Goal: Task Accomplishment & Management: Complete application form

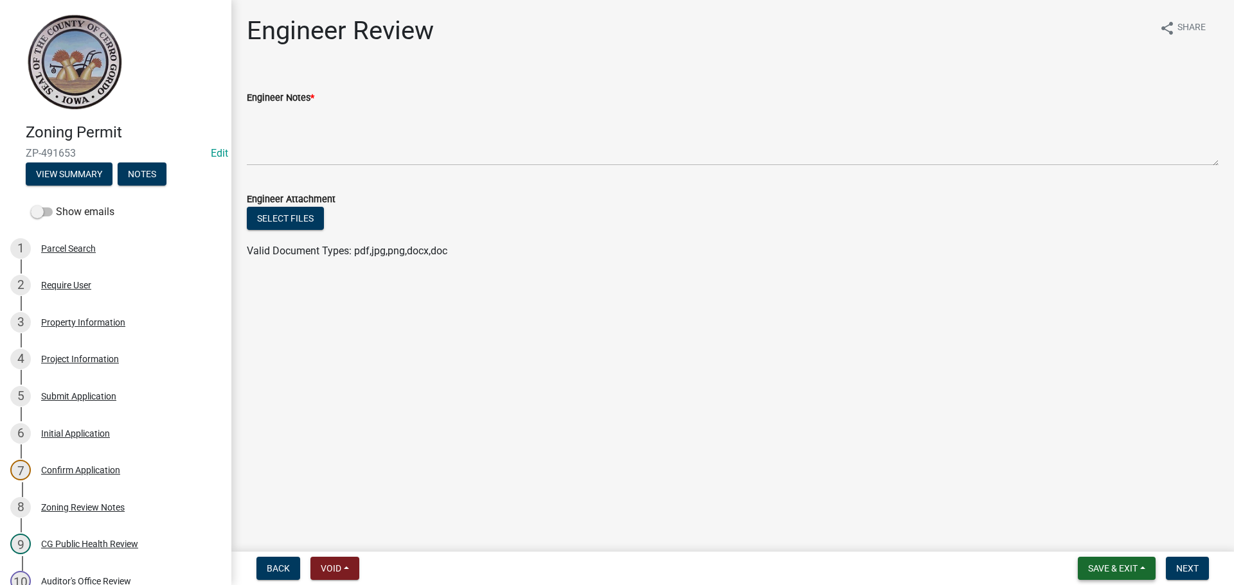
click at [1133, 569] on span "Save & Exit" at bounding box center [1112, 568] width 49 height 10
click at [1126, 540] on button "Save & Exit" at bounding box center [1103, 535] width 103 height 31
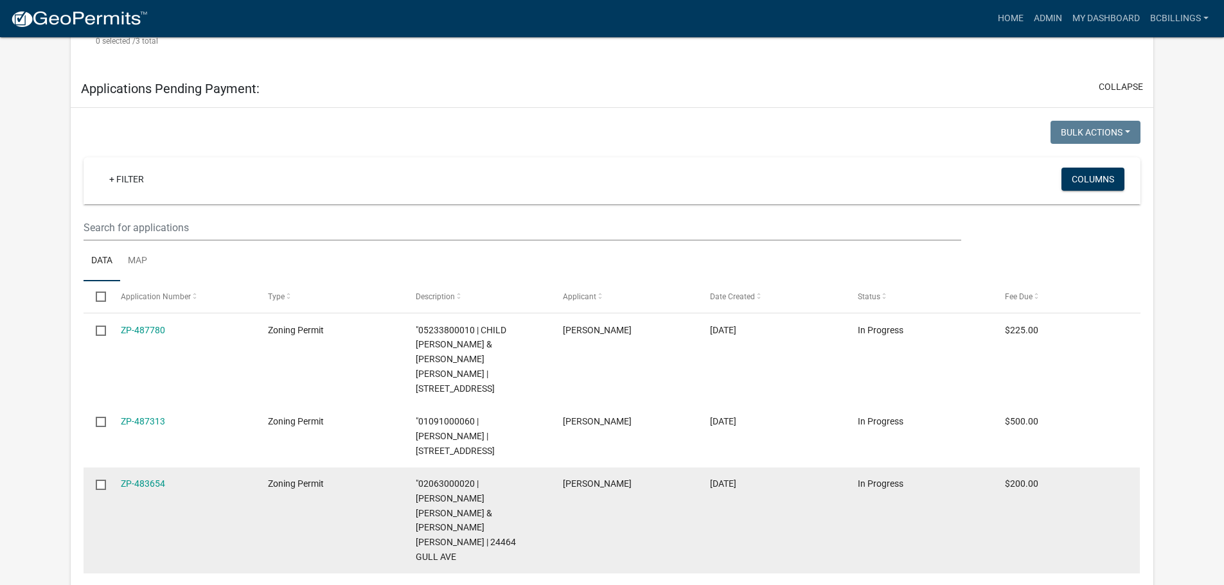
scroll to position [971, 0]
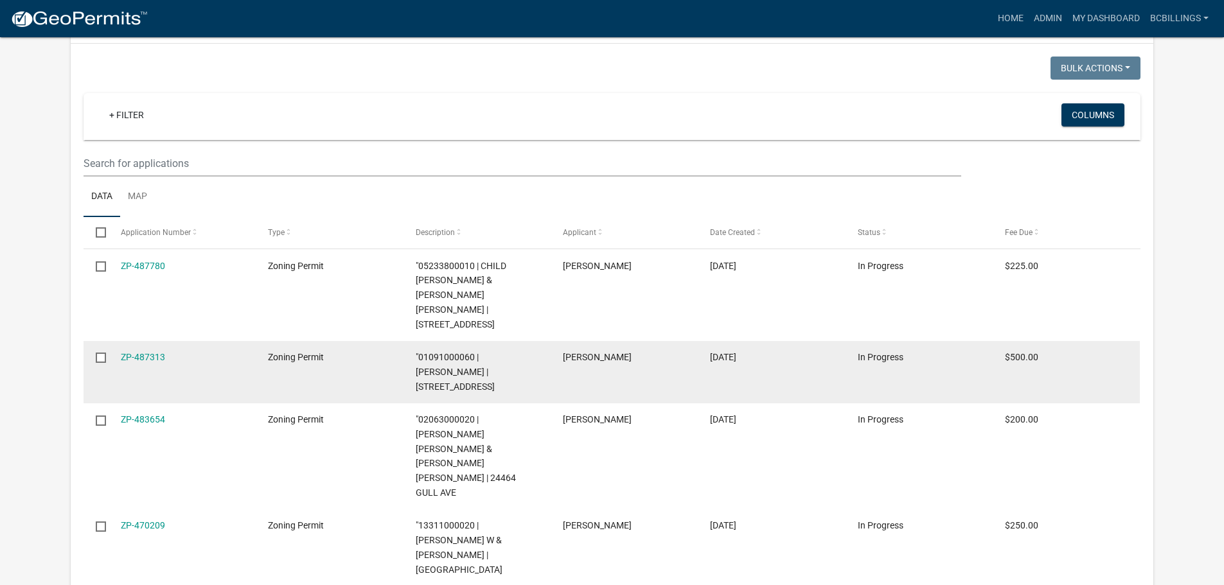
click at [482, 352] on span ""01091000060 | [PERSON_NAME] | [STREET_ADDRESS]" at bounding box center [455, 372] width 79 height 40
click at [152, 352] on link "ZP-487313" at bounding box center [143, 357] width 44 height 10
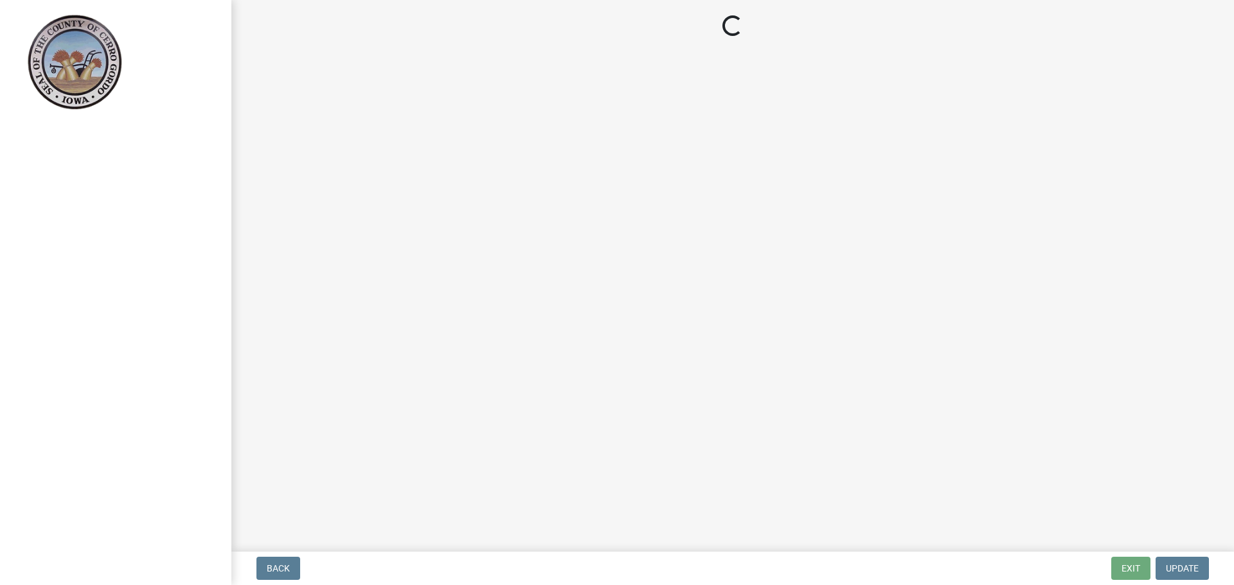
select select "3: 3"
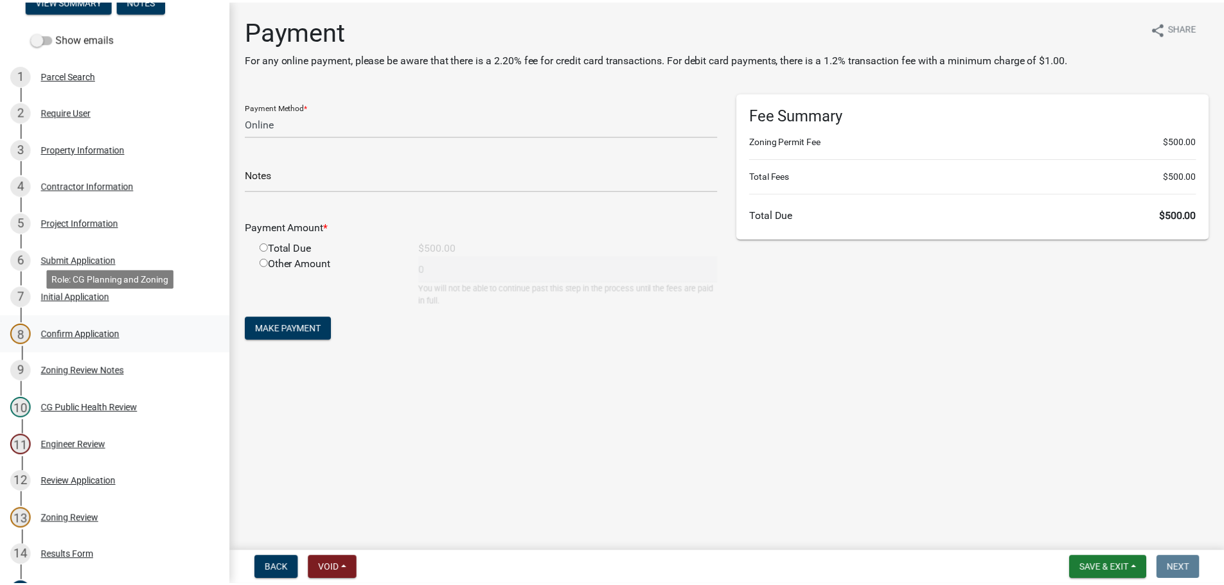
scroll to position [193, 0]
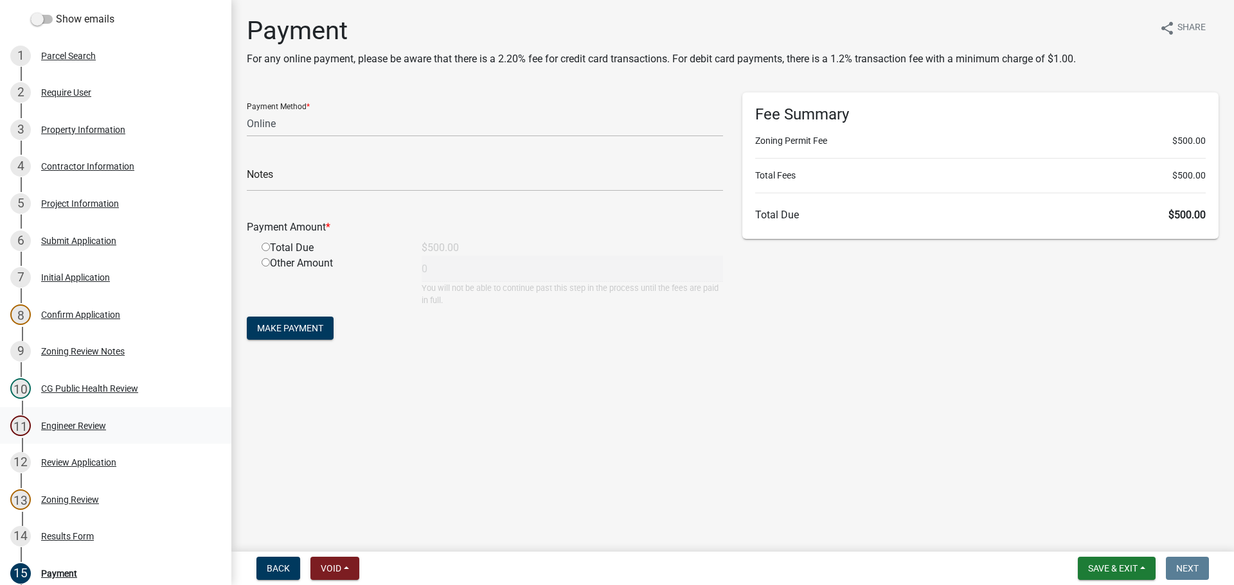
click at [90, 435] on div "11 Engineer Review" at bounding box center [110, 426] width 200 height 21
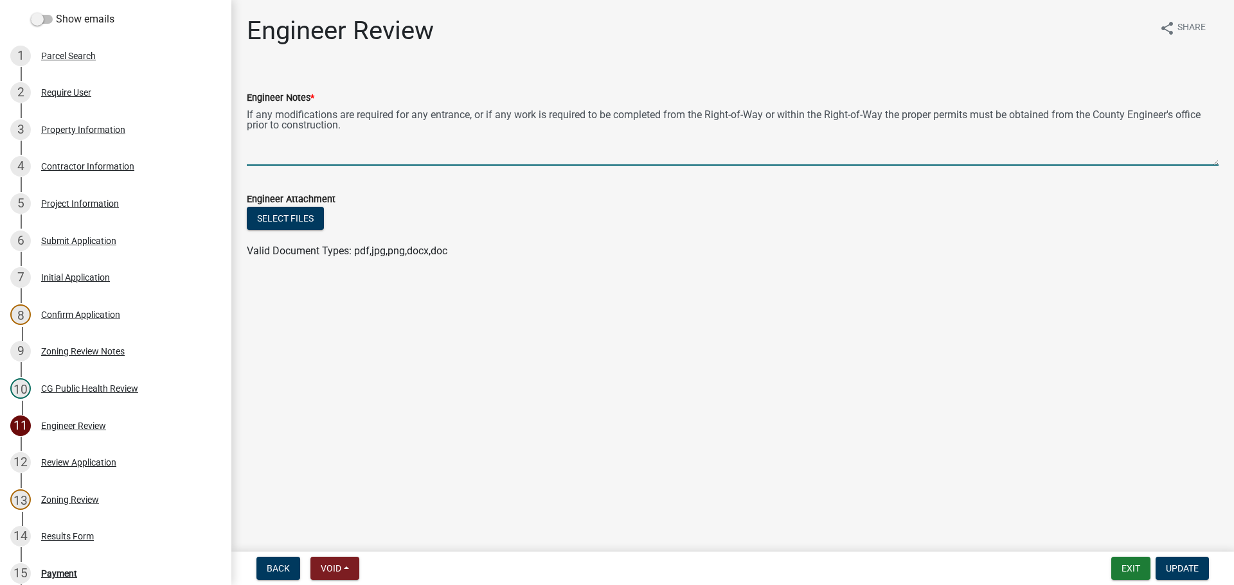
drag, startPoint x: 385, startPoint y: 140, endPoint x: 234, endPoint y: 104, distance: 155.8
click at [234, 104] on div "Engineer Review share Share Engineer Notes * If any modifications are required …" at bounding box center [732, 148] width 1002 height 267
click at [1146, 571] on button "Exit" at bounding box center [1130, 568] width 39 height 23
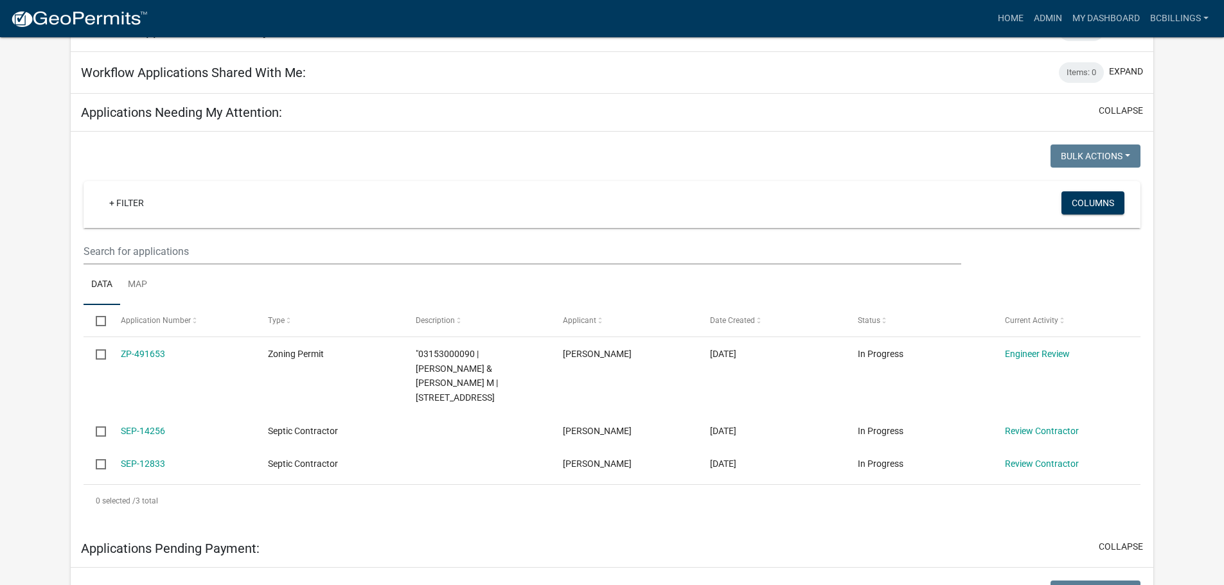
scroll to position [450, 0]
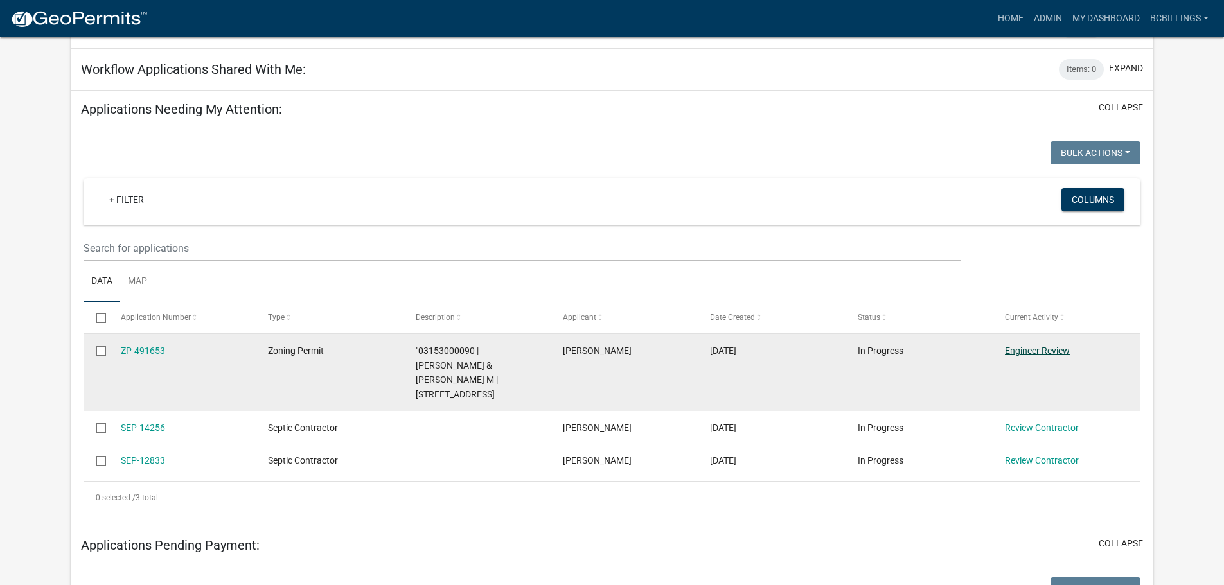
click at [1026, 346] on link "Engineer Review" at bounding box center [1037, 351] width 65 height 10
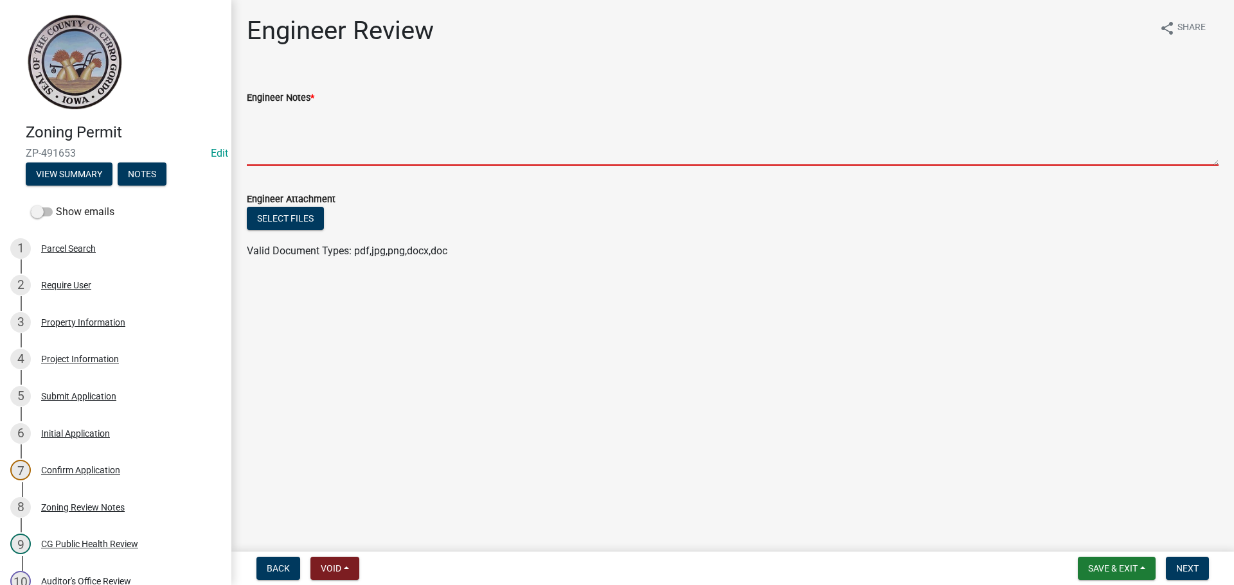
click at [614, 154] on textarea "Engineer Notes *" at bounding box center [732, 135] width 971 height 60
paste textarea "If any modifications are required for any entrance, or if any work is required …"
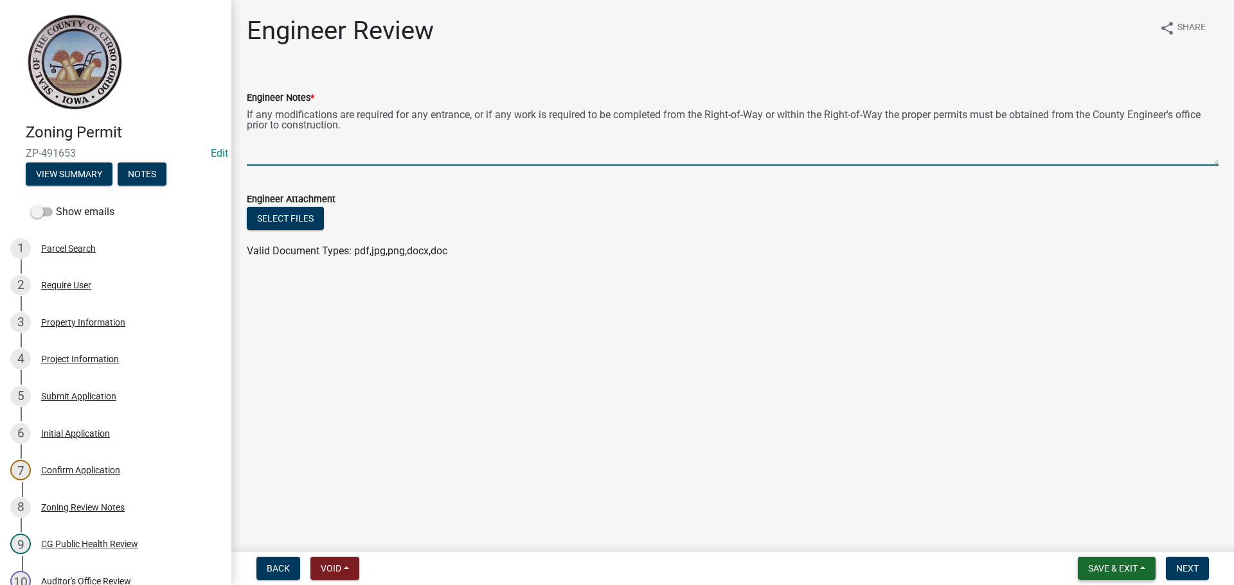
type textarea "If any modifications are required for any entrance, or if any work is required …"
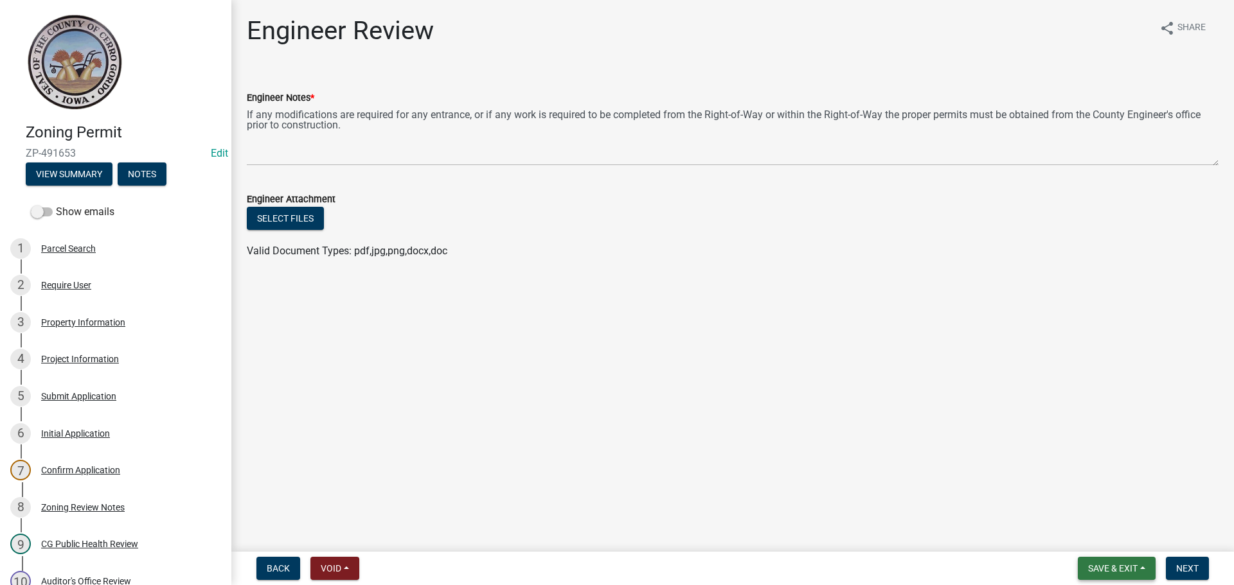
click at [1104, 563] on span "Save & Exit" at bounding box center [1112, 568] width 49 height 10
click at [1097, 506] on button "Save" at bounding box center [1103, 504] width 103 height 31
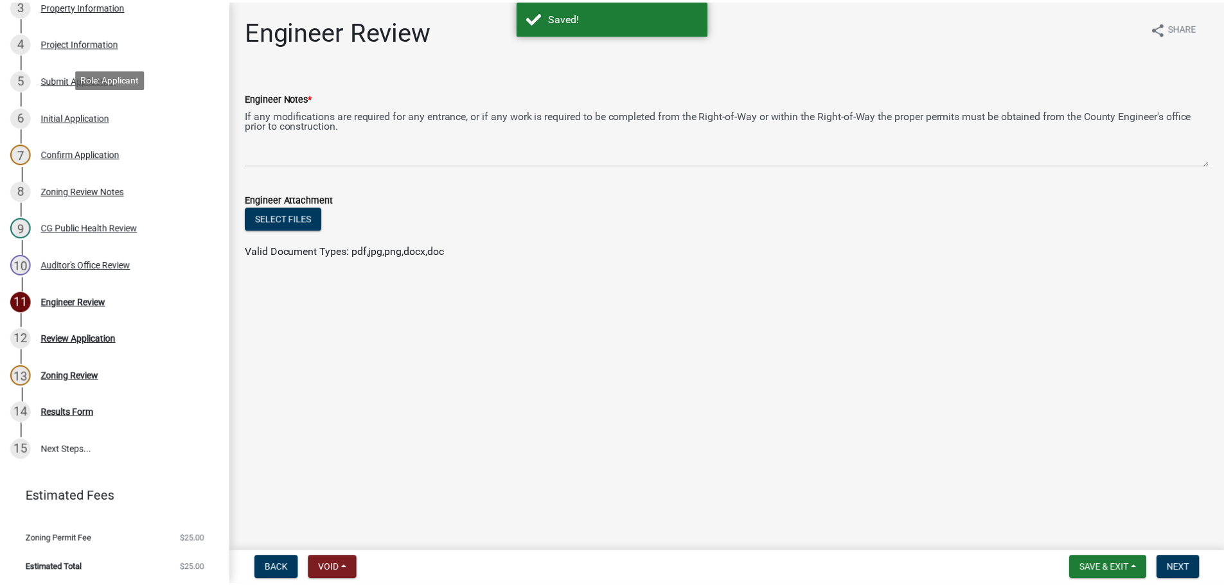
scroll to position [319, 0]
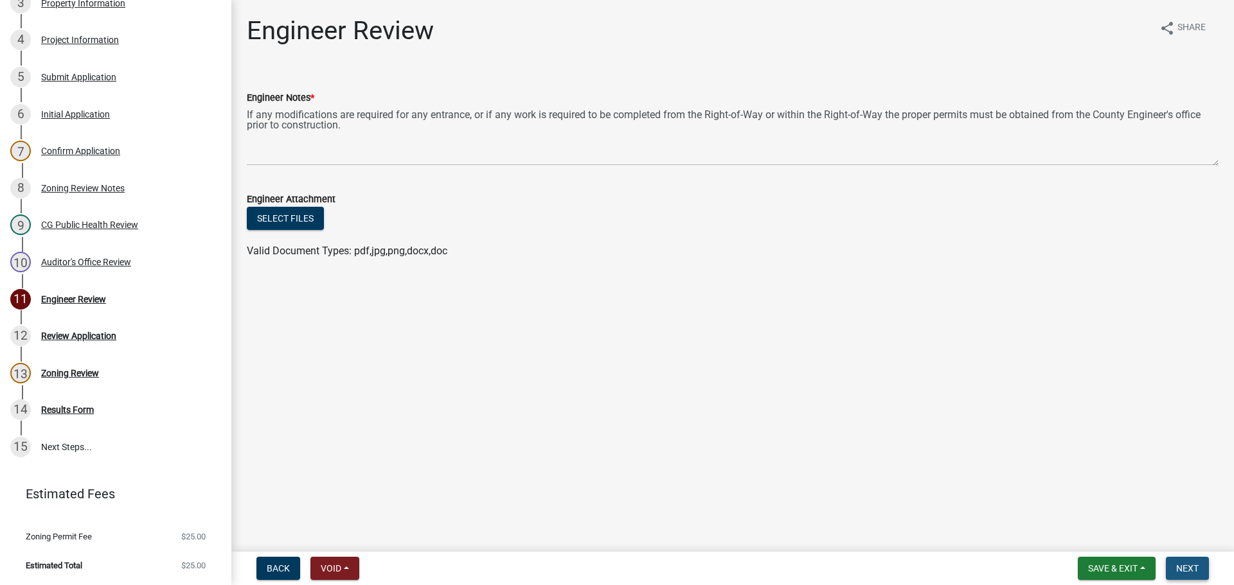
click at [1180, 571] on span "Next" at bounding box center [1187, 568] width 22 height 10
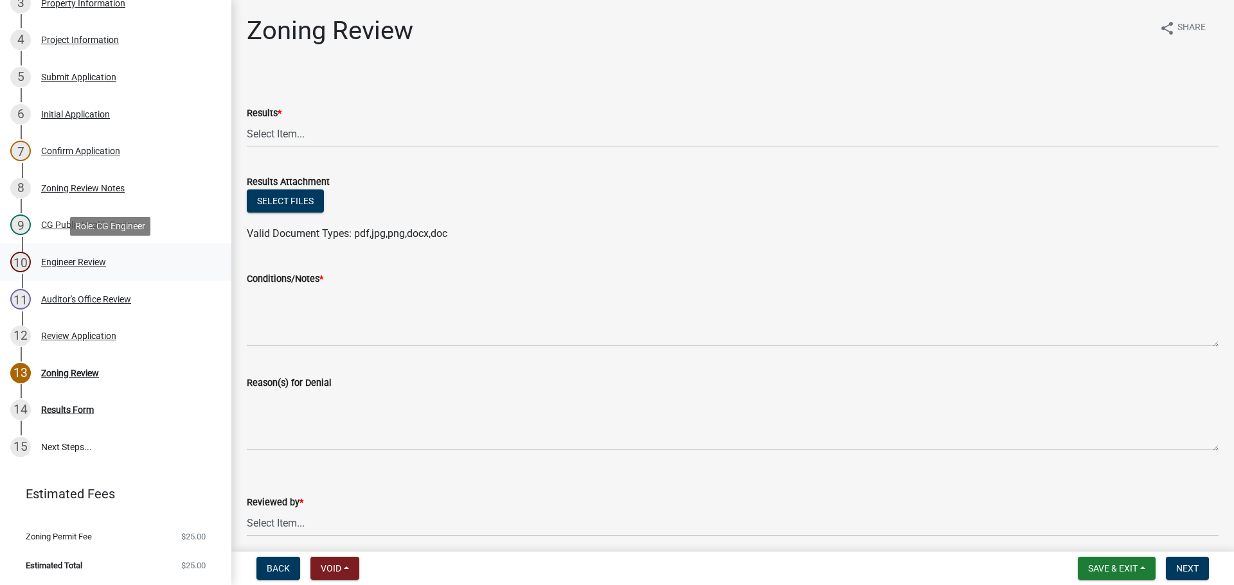
click at [147, 270] on div "10 Engineer Review" at bounding box center [110, 262] width 200 height 21
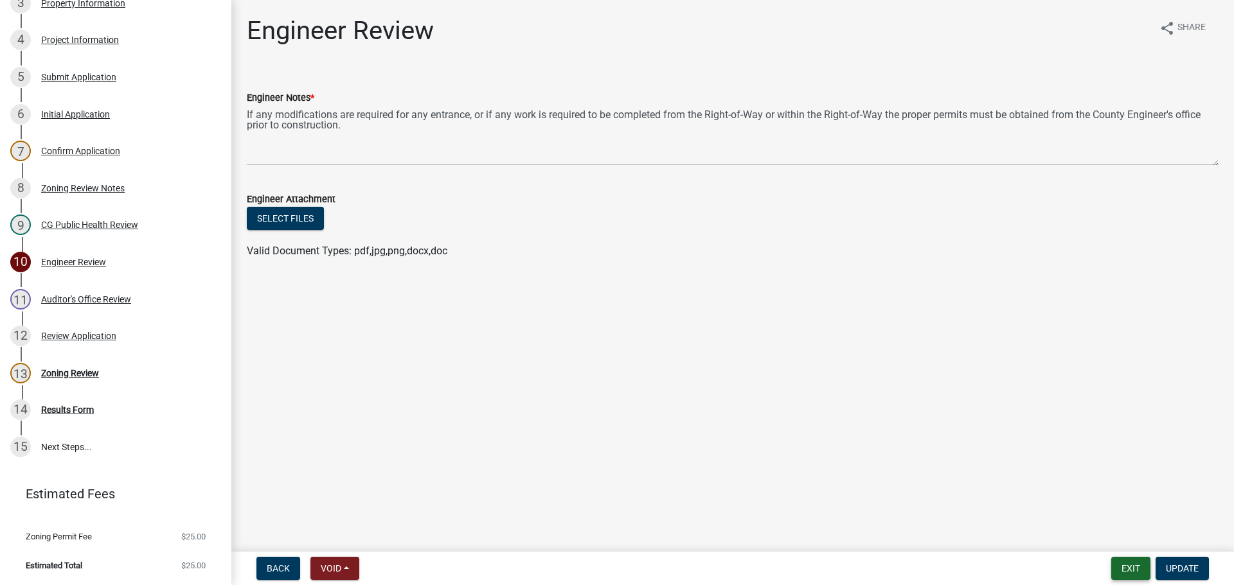
click at [1117, 569] on button "Exit" at bounding box center [1130, 568] width 39 height 23
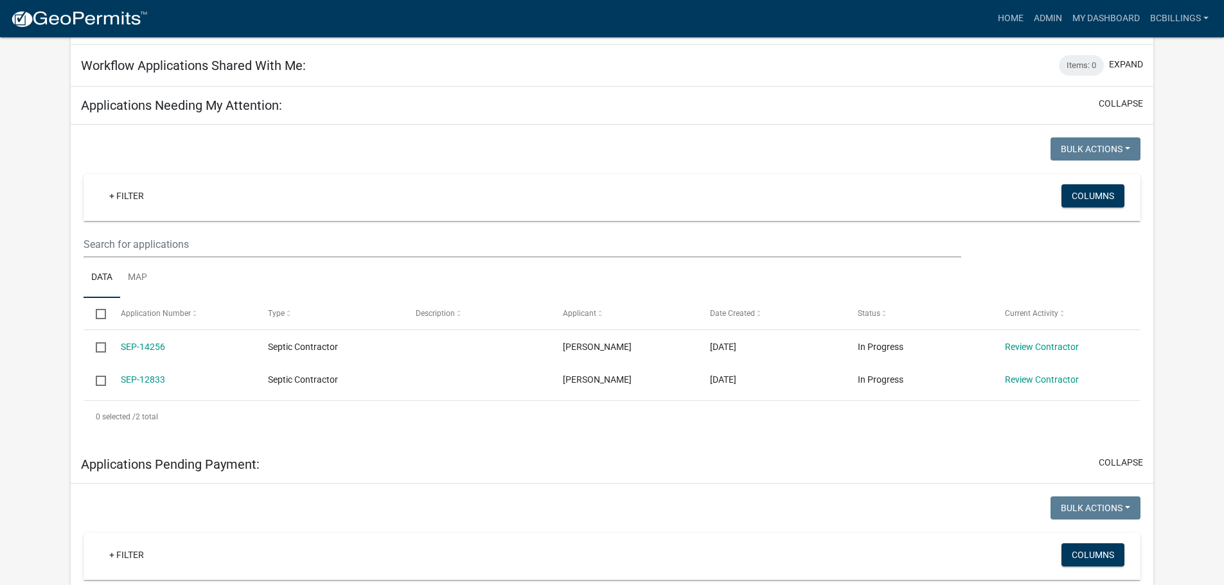
scroll to position [385, 0]
